Goal: Task Accomplishment & Management: Complete application form

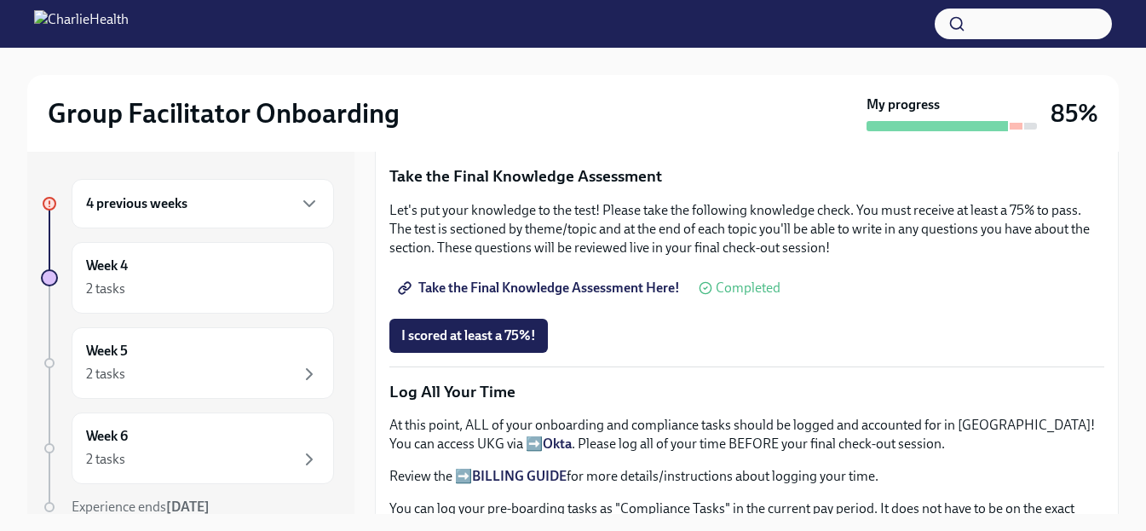
scroll to position [1007, 0]
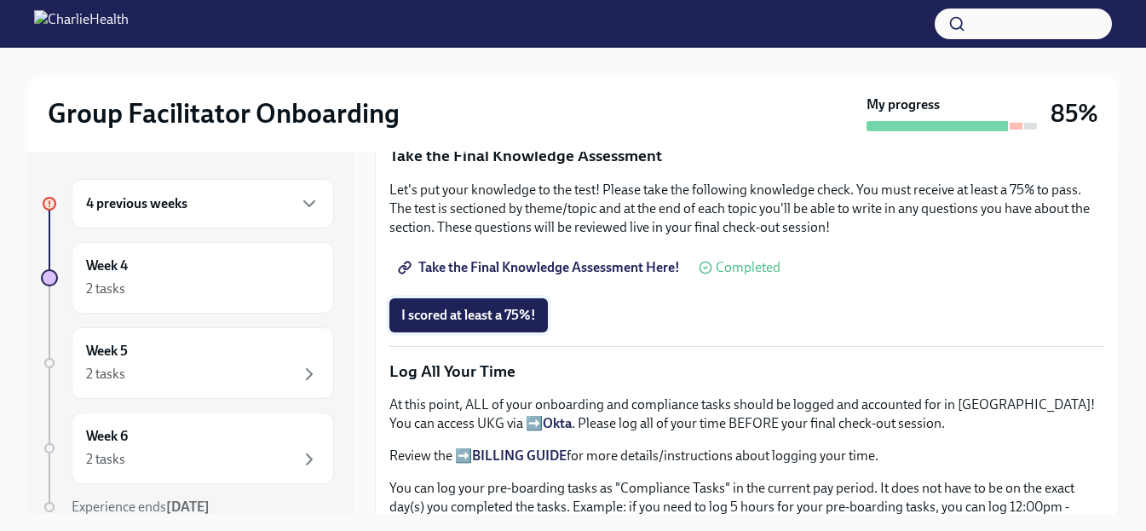
click at [517, 308] on span "I scored at least a 75%!" at bounding box center [468, 315] width 135 height 17
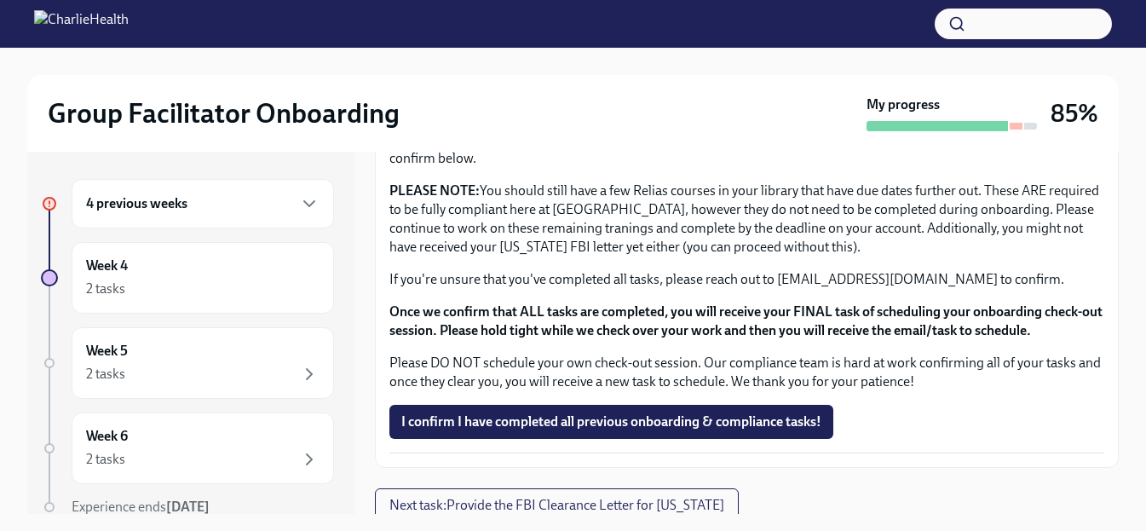
scroll to position [31, 0]
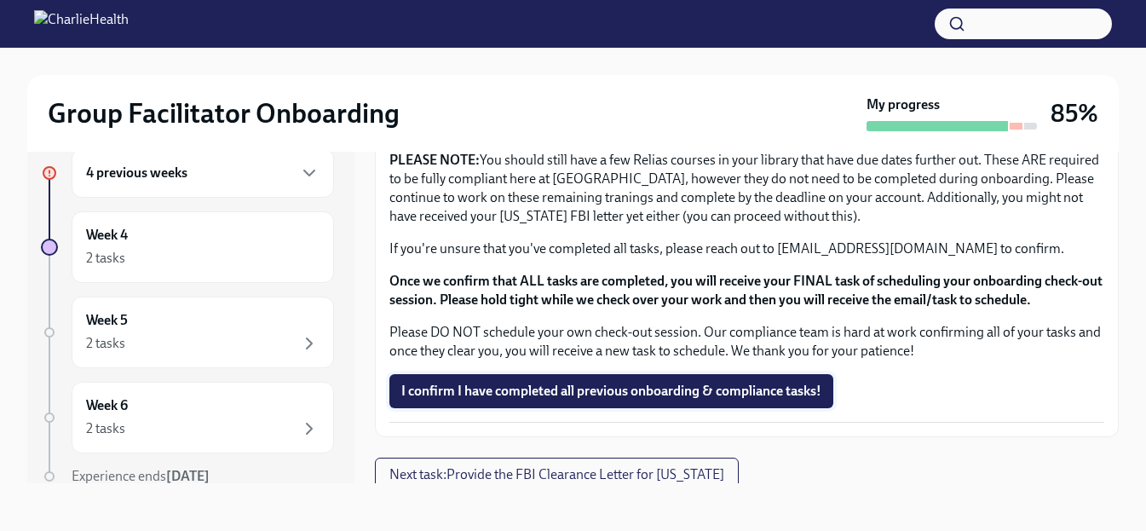
click at [810, 383] on span "I confirm I have completed all previous onboarding & compliance tasks!" at bounding box center [611, 391] width 420 height 17
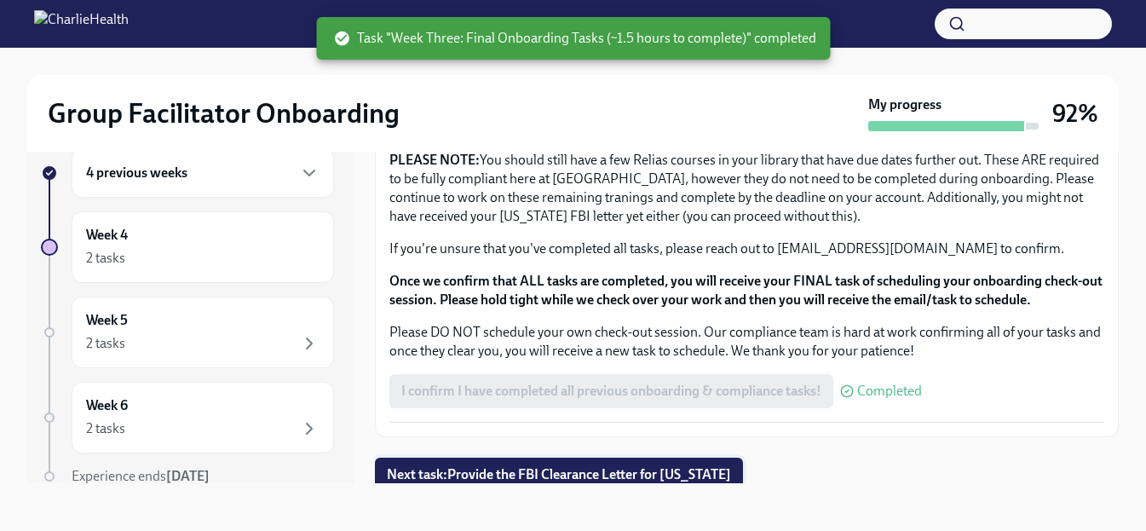
click at [731, 474] on span "Next task : Provide the FBI Clearance Letter for [US_STATE]" at bounding box center [559, 474] width 344 height 17
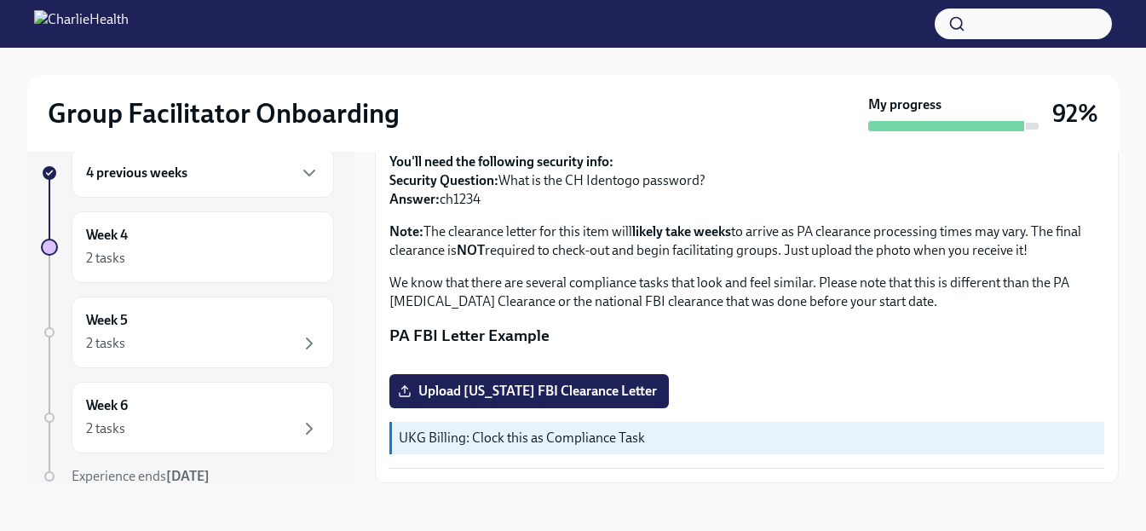
scroll to position [372, 0]
click at [434, 400] on span "Upload [US_STATE] FBI Clearance Letter" at bounding box center [529, 391] width 256 height 17
click at [0, 0] on input "Upload [US_STATE] FBI Clearance Letter" at bounding box center [0, 0] width 0 height 0
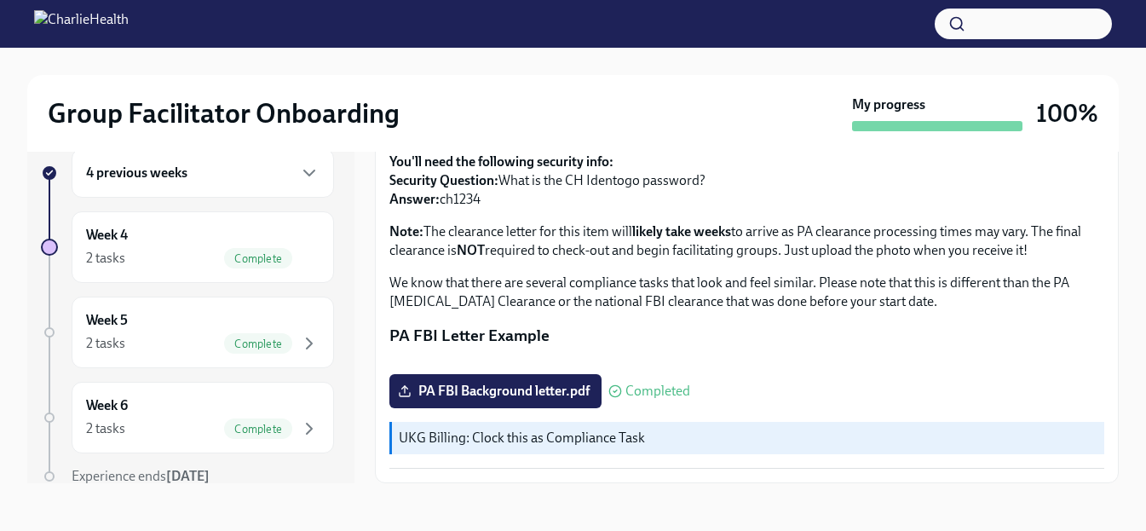
click at [454, 441] on p "UKG Billing: Clock this as Compliance Task" at bounding box center [748, 438] width 699 height 19
click at [608, 449] on div "UKG Billing: Clock this as Compliance Task" at bounding box center [746, 438] width 715 height 32
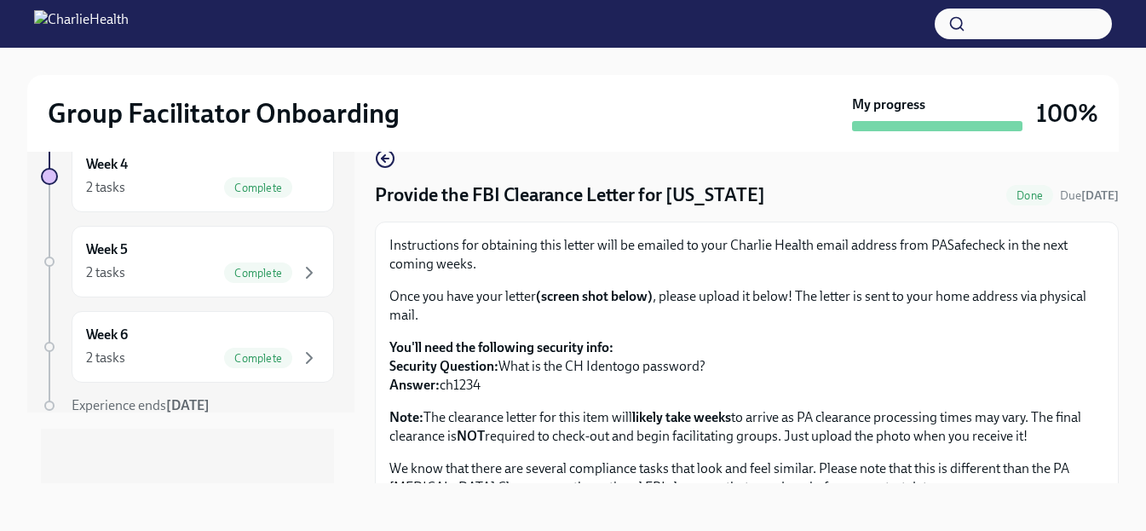
scroll to position [0, 0]
